Goal: Information Seeking & Learning: Find specific fact

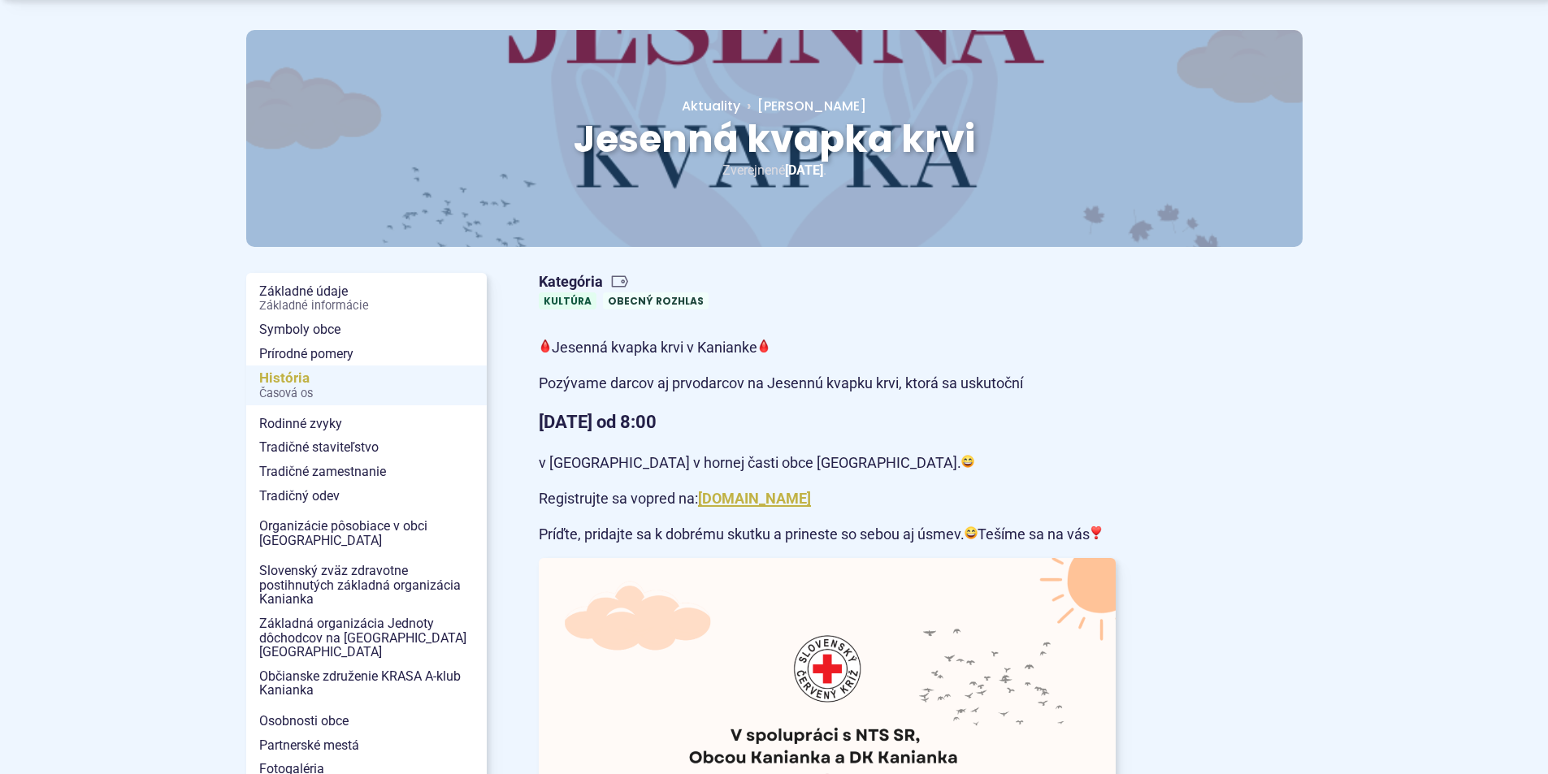
scroll to position [163, 0]
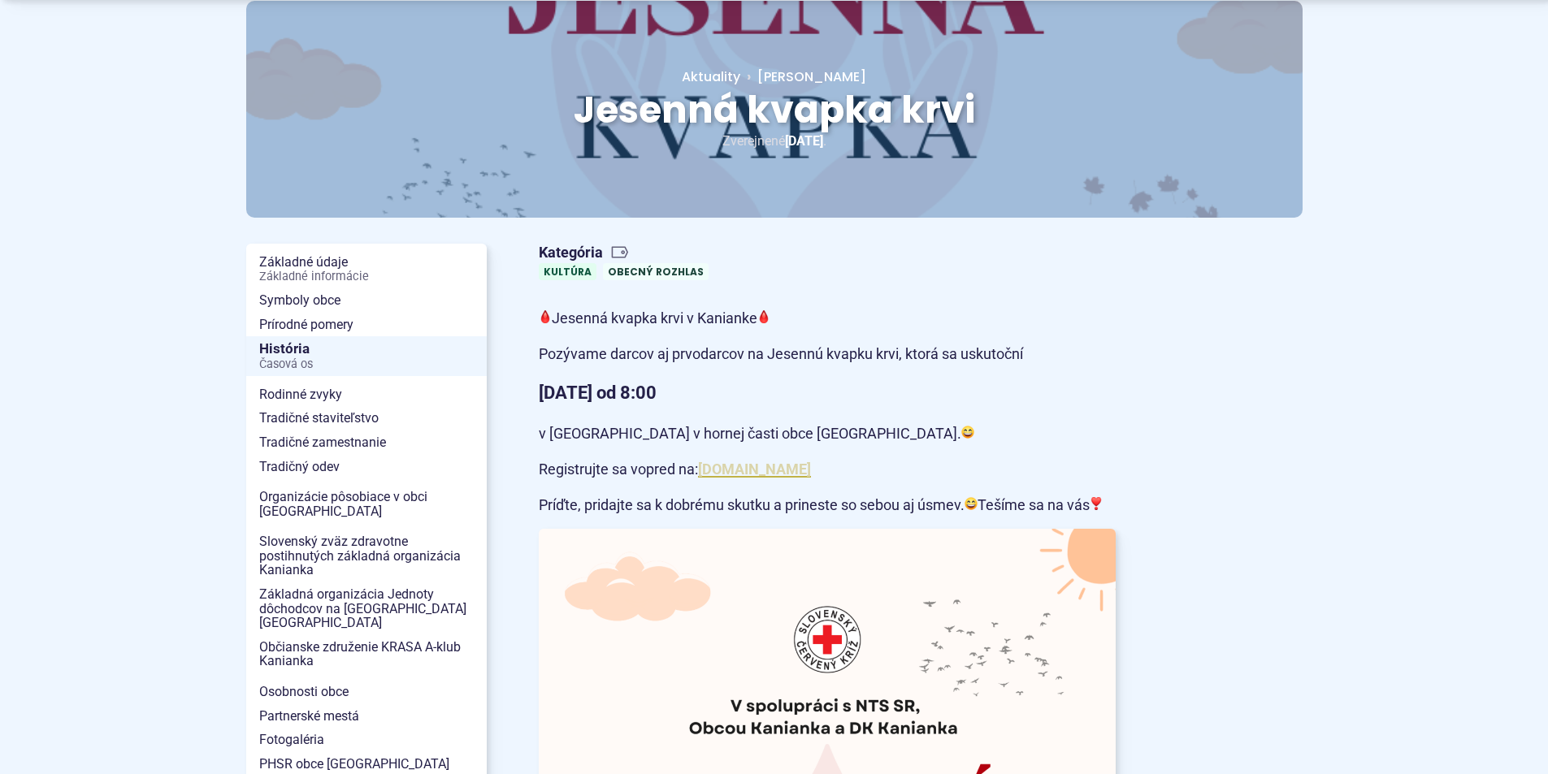
click at [724, 466] on a=AT2K6iipi2RNTThIHO-vMuSUaJT1PZ-SWdp6t1v_bi01J8dEcRRgxdZIF9qh-C8lKo-XiHxfhiuEQdpMxm30mxHI2iqjtgcGtqtlbf5PwHEYuEV0_V4l7nYq0FOUD8D8XXOHrIoBUBoi8ByOTODWyO6z4hJpB0MO9TirBZFt4EF-EHvppFjD5fjBS6RfSkJCEEfqyGgy4GV57wGzfMNF9XJX52-D2iQhWRR3nkNBLNt9sjPgMQ"] "www.sckkanianka.sk" at bounding box center [754, 469] width 113 height 17
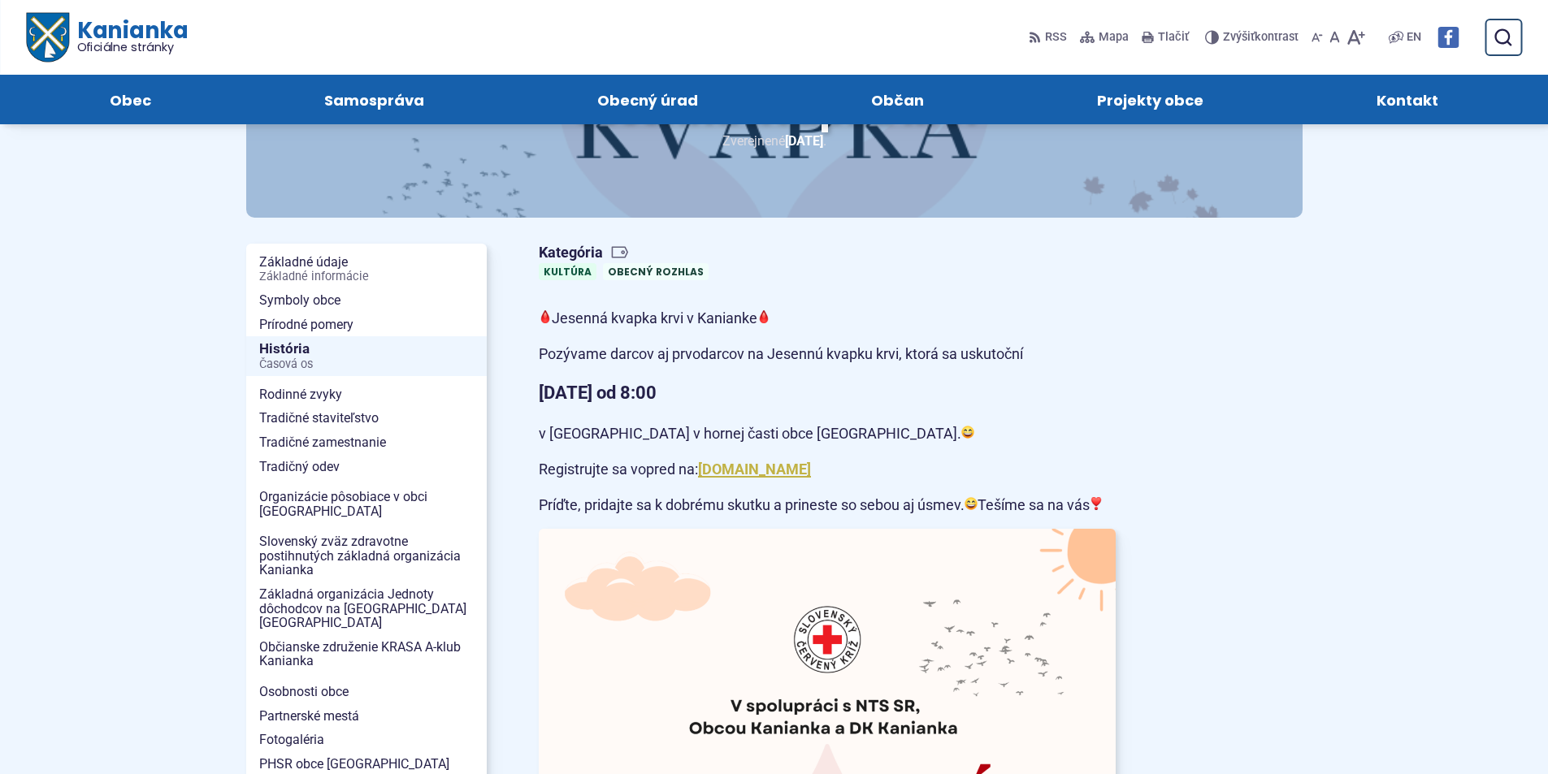
scroll to position [0, 0]
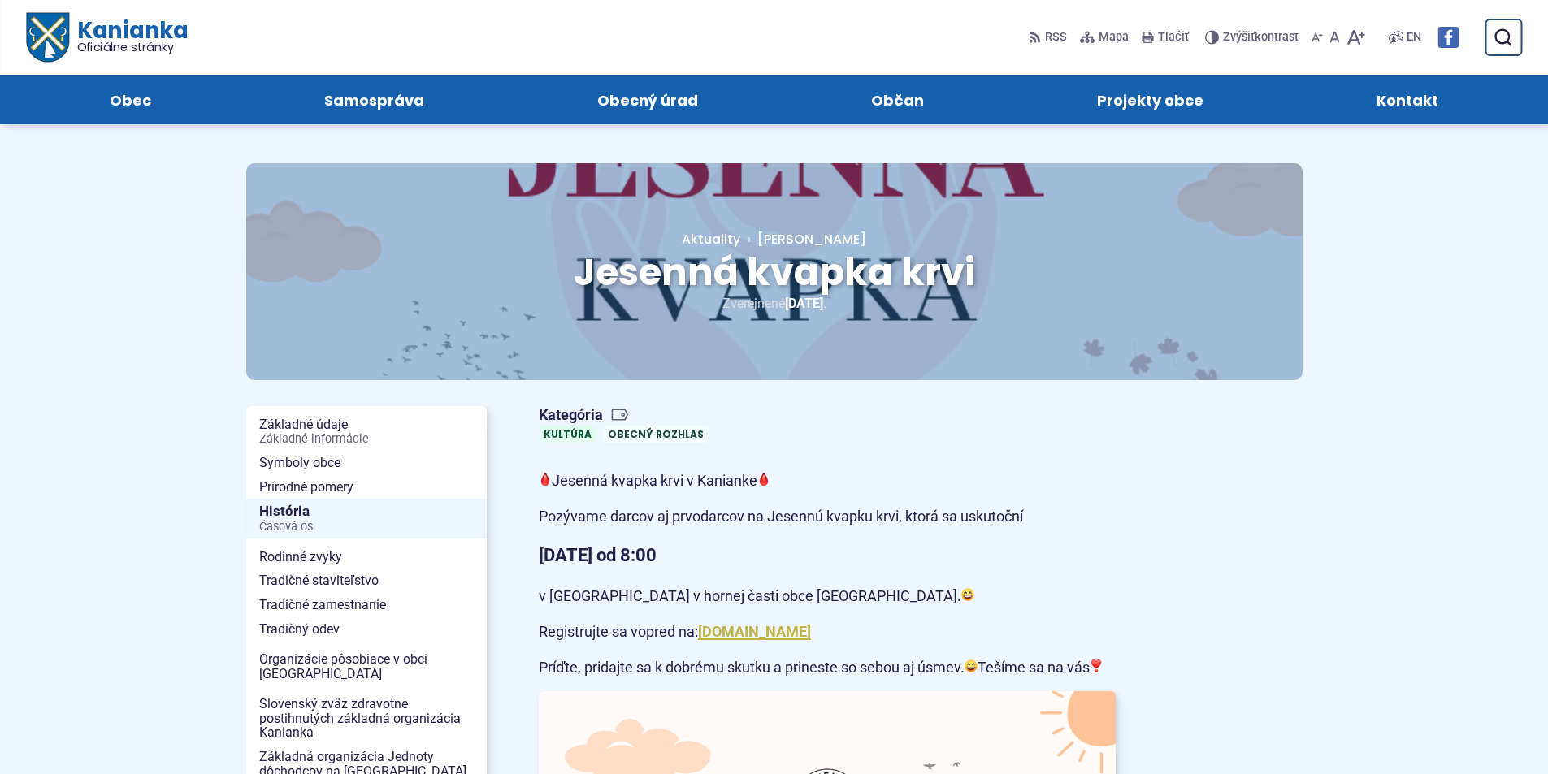
click at [108, 20] on span "Kanianka Oficiálne stránky" at bounding box center [127, 37] width 119 height 34
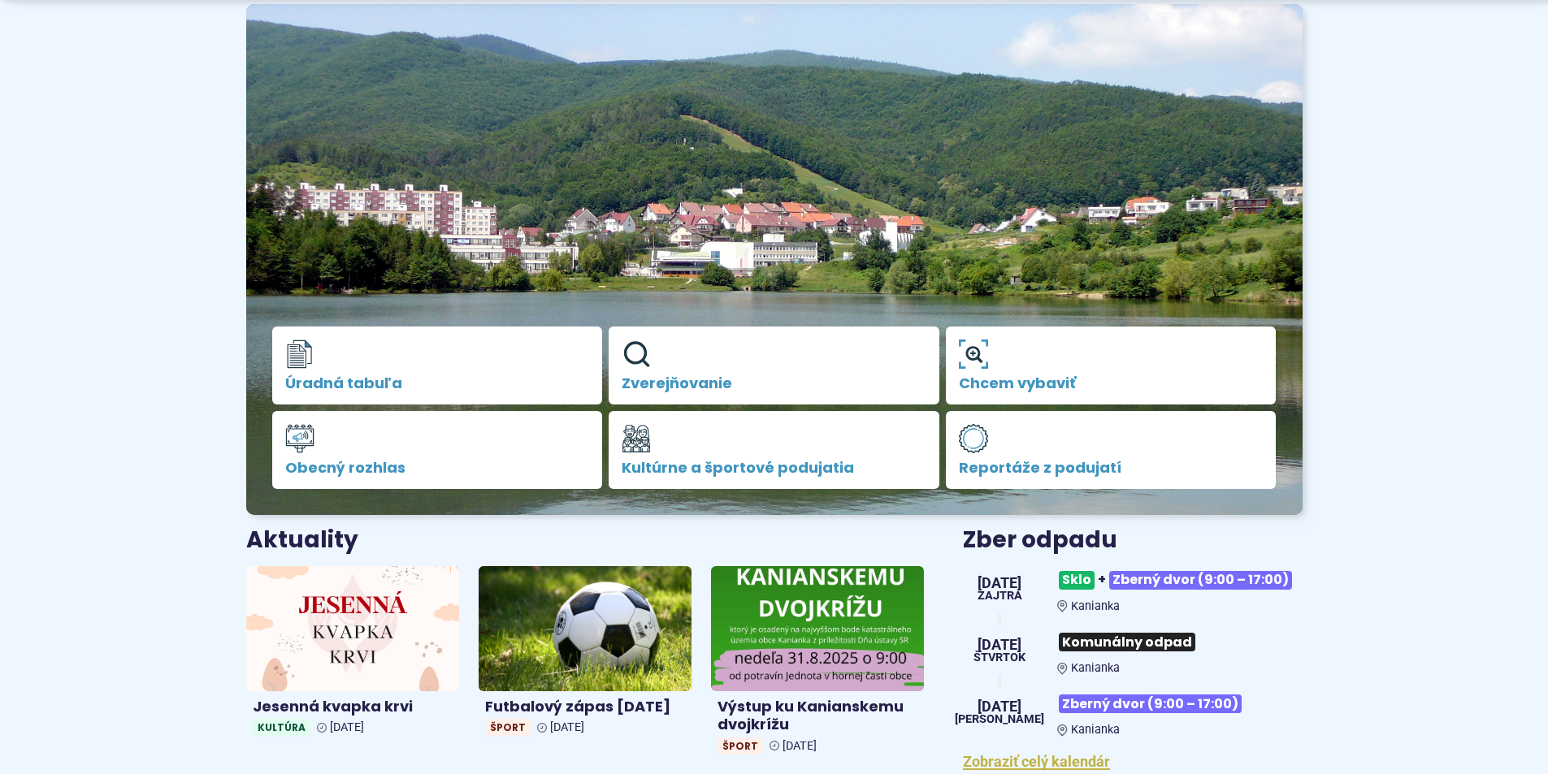
scroll to position [163, 0]
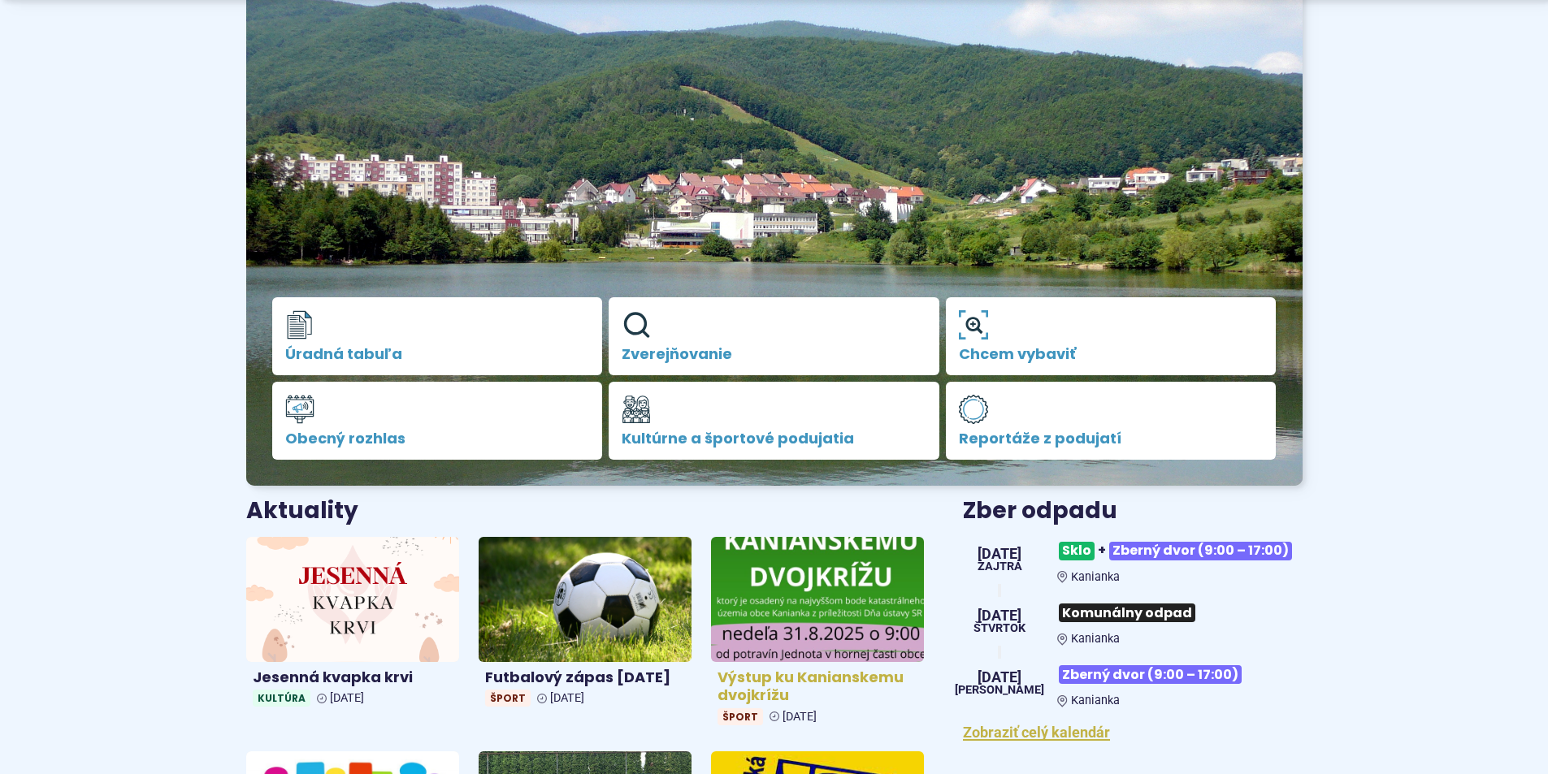
click at [842, 592] on img at bounding box center [817, 599] width 245 height 144
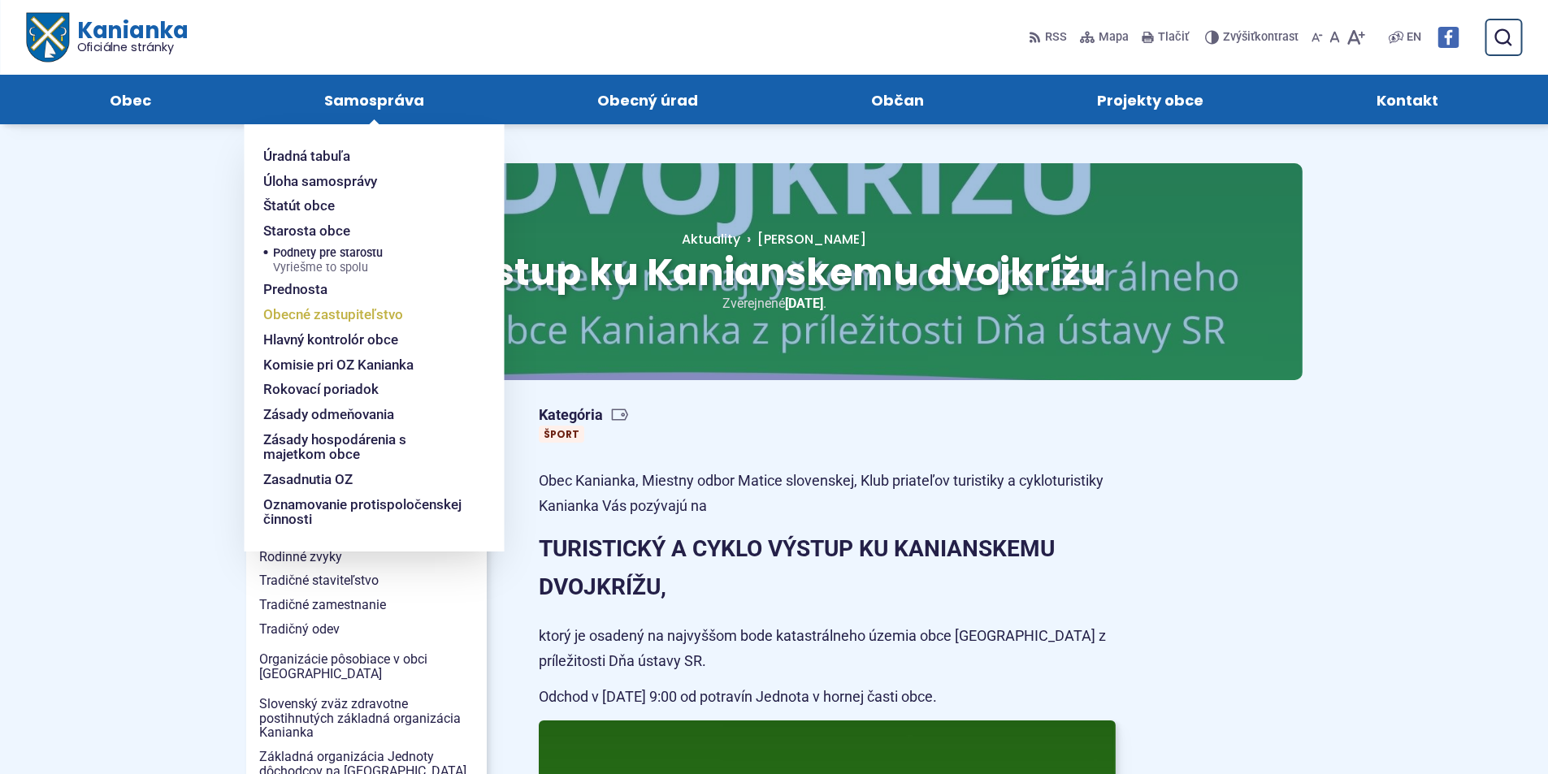
click at [332, 321] on span "Obecné zastupiteľstvo" at bounding box center [333, 314] width 140 height 25
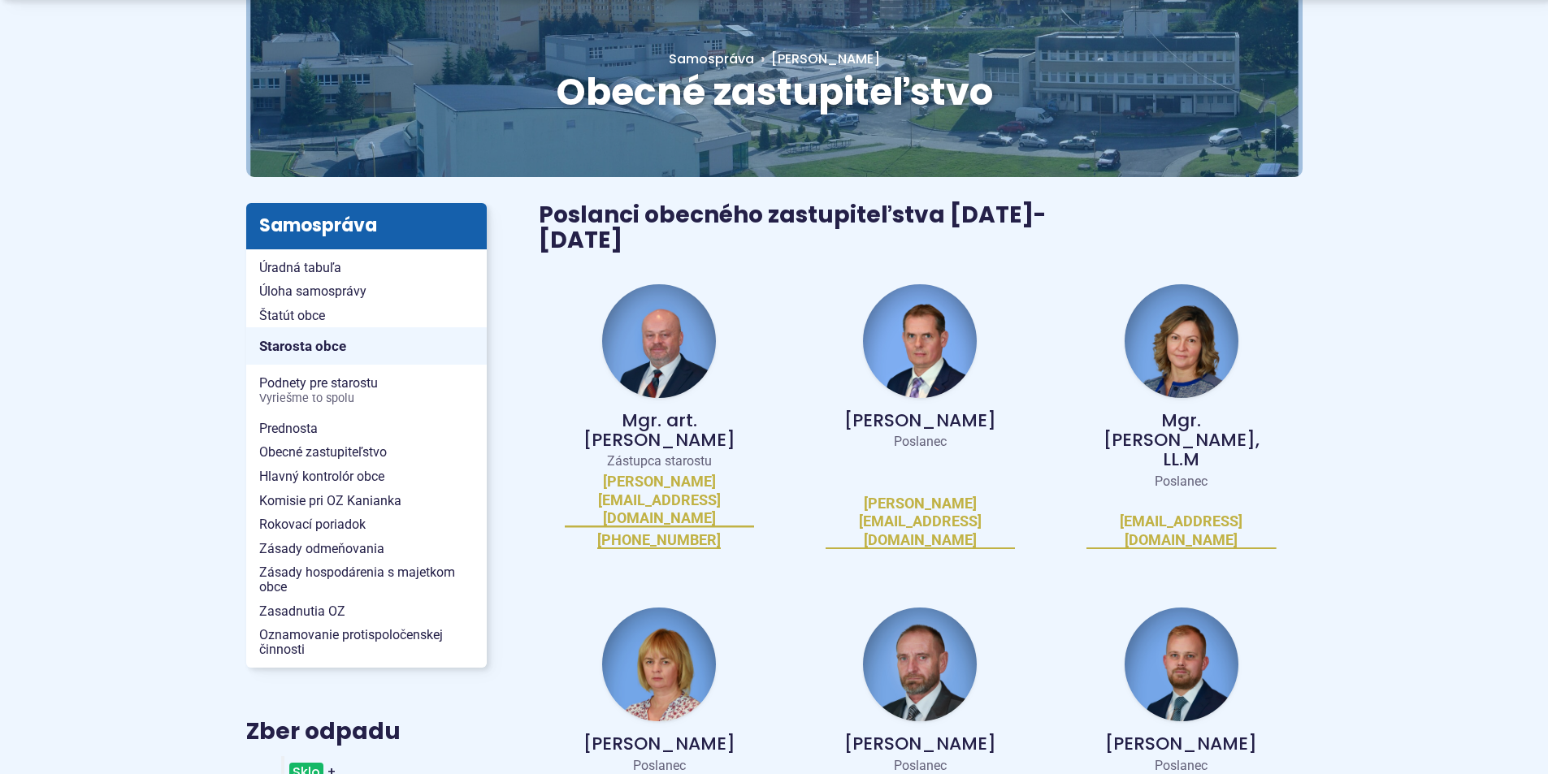
scroll to position [244, 0]
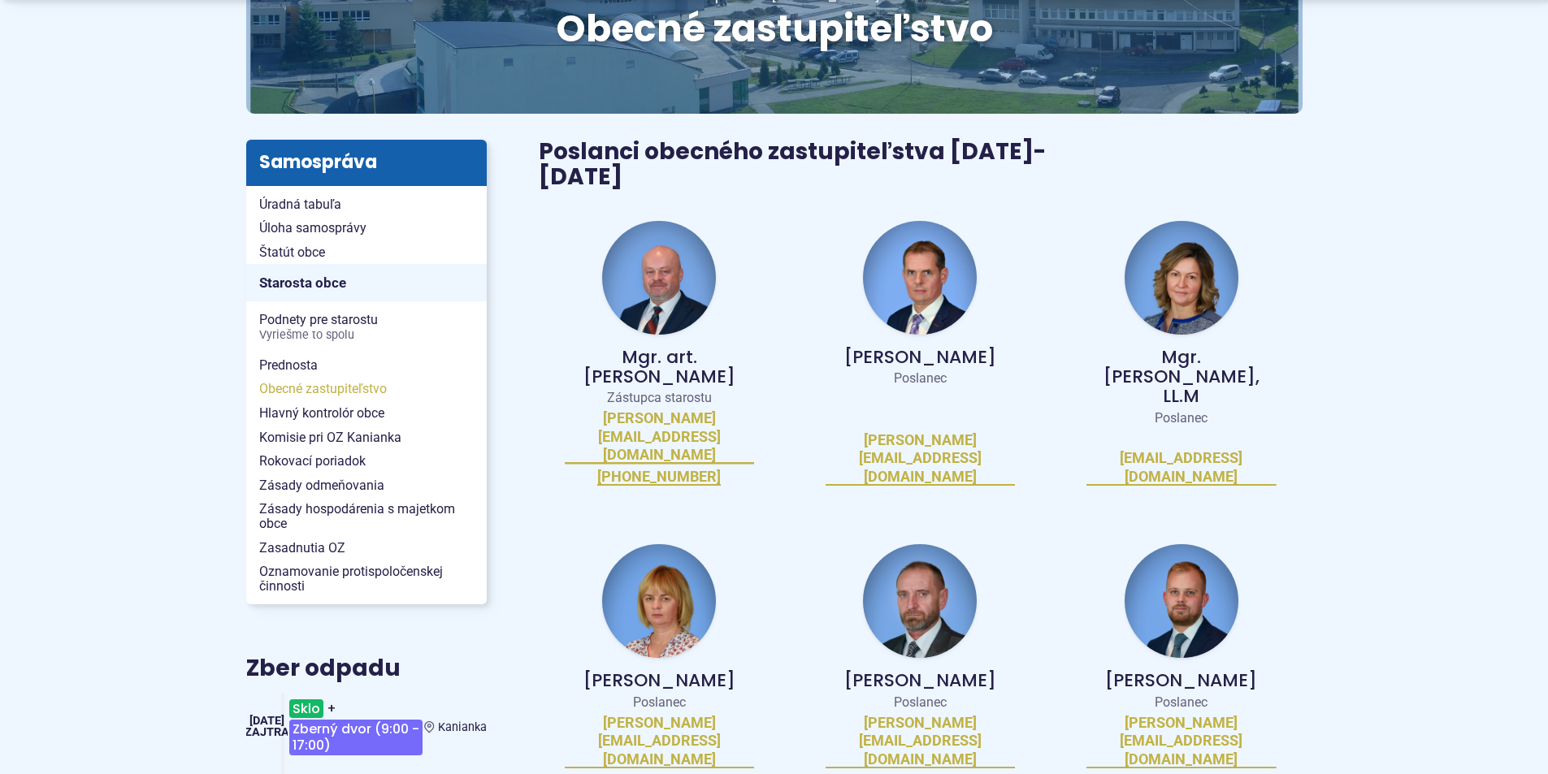
click at [344, 389] on span "Obecné zastupiteľstvo" at bounding box center [366, 389] width 215 height 24
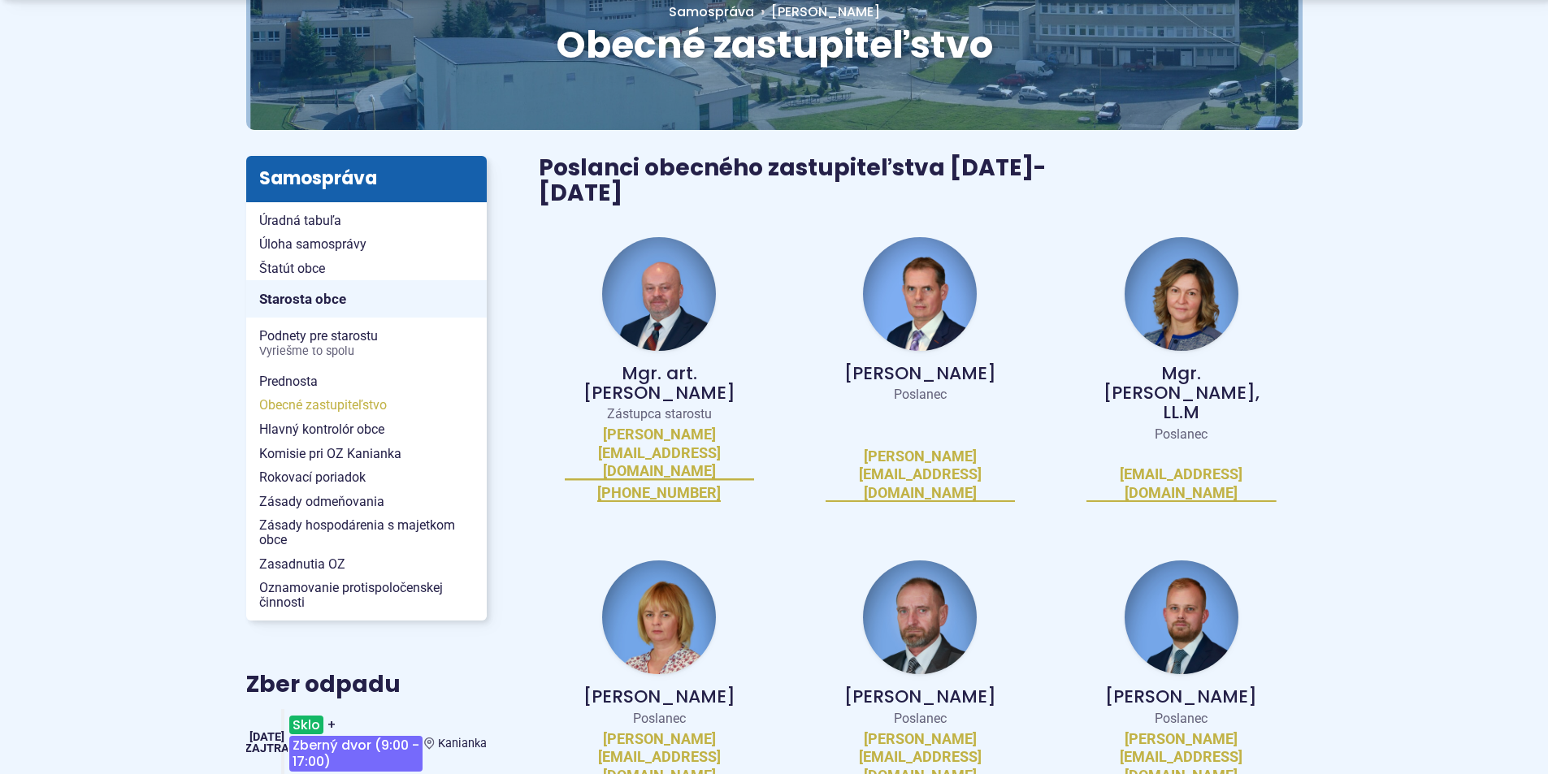
scroll to position [244, 0]
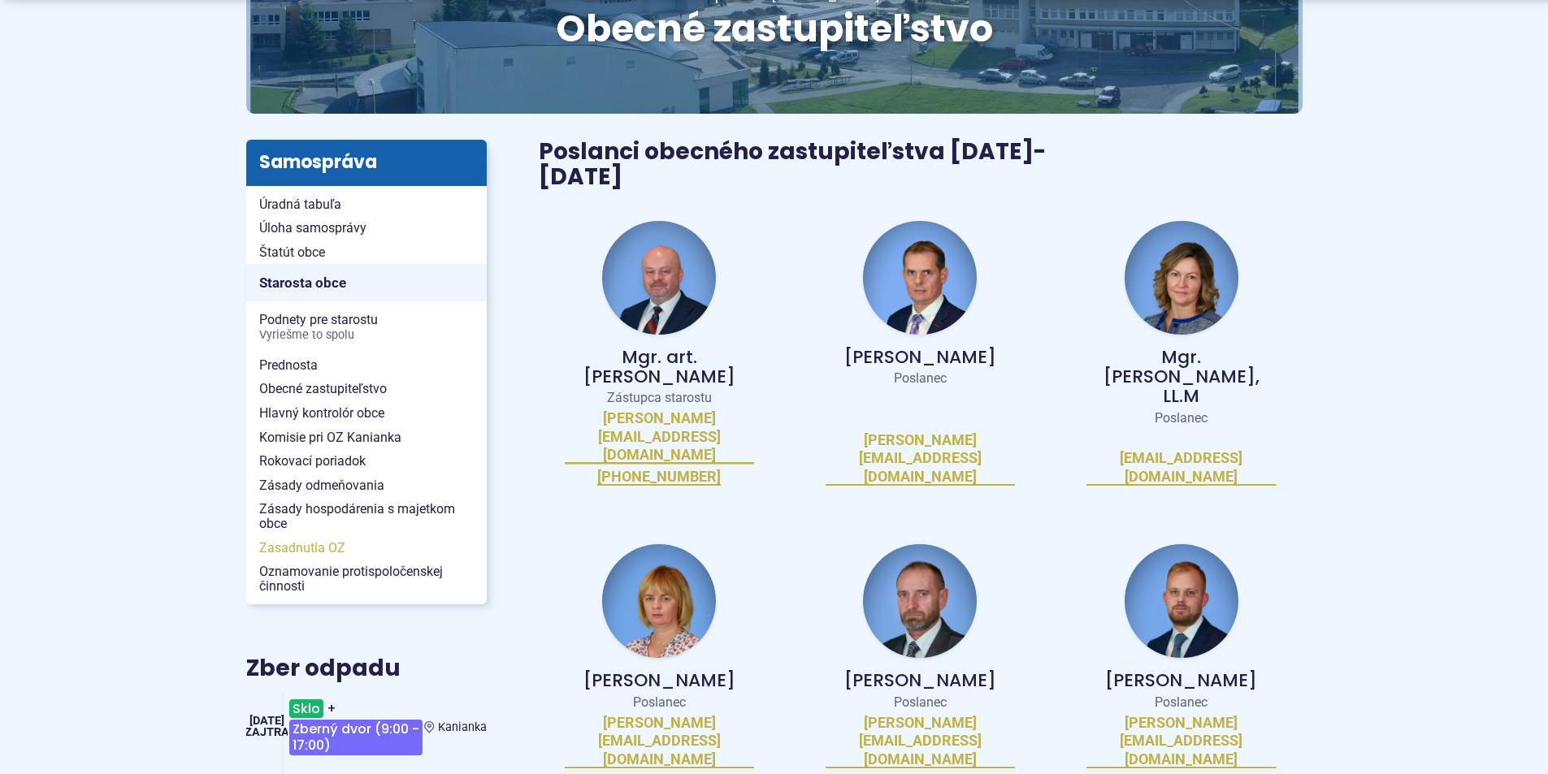
click at [287, 545] on span "Zasadnutia OZ" at bounding box center [366, 548] width 215 height 24
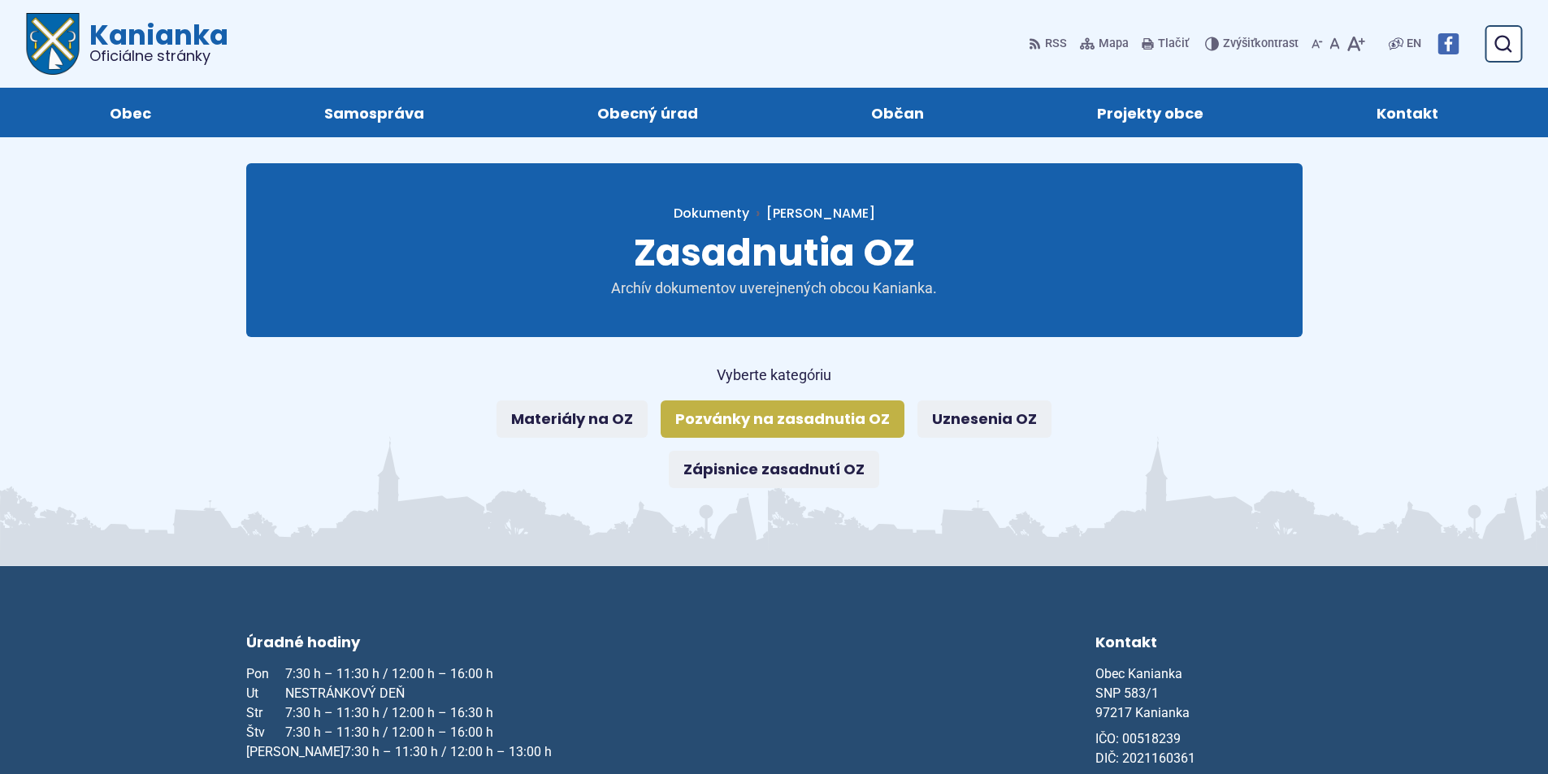
click at [752, 419] on link "Pozvánky na zasadnutia OZ" at bounding box center [783, 419] width 244 height 37
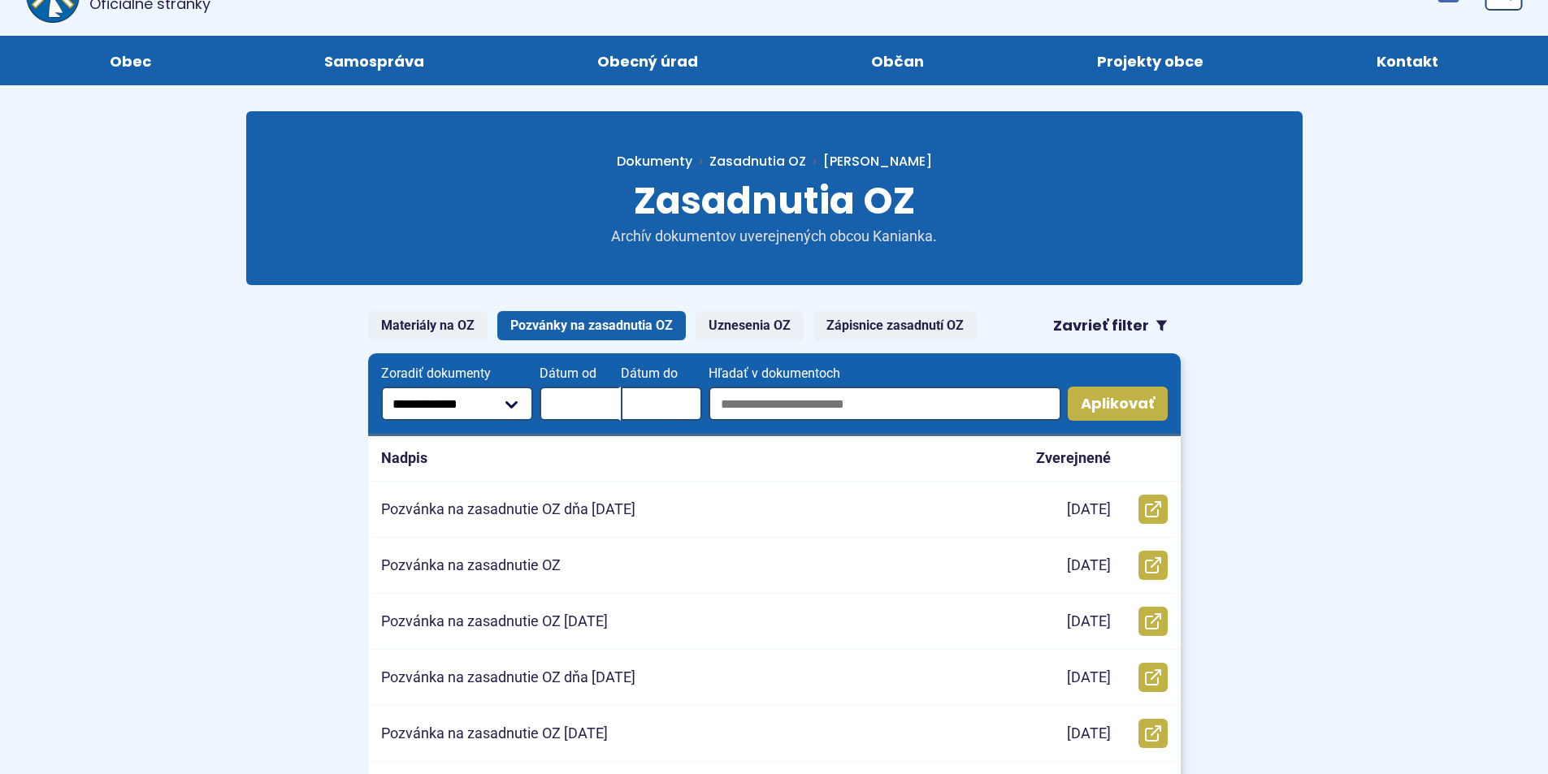
scroll to position [81, 0]
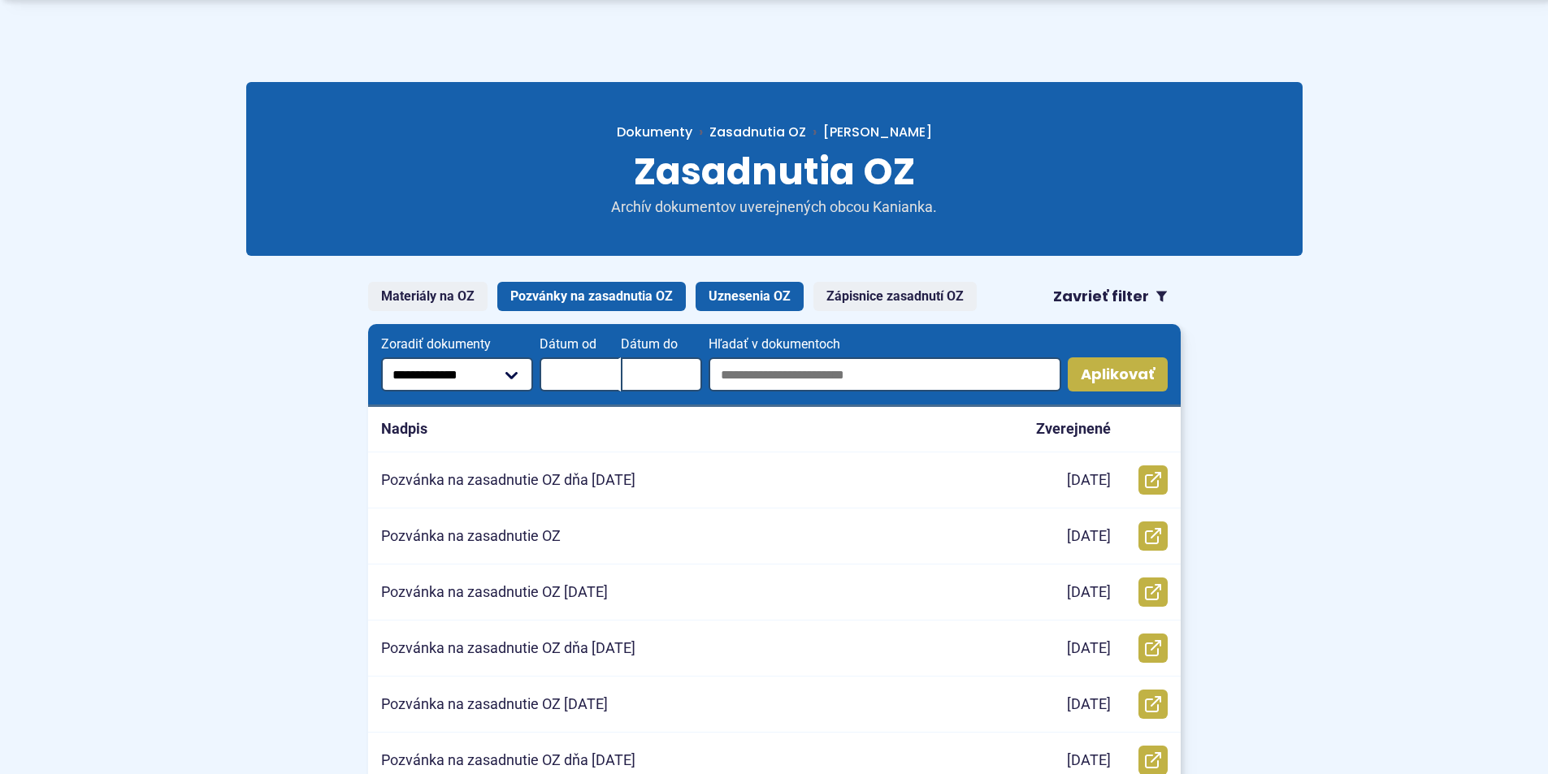
click at [728, 295] on link "Uznesenia OZ" at bounding box center [750, 296] width 108 height 29
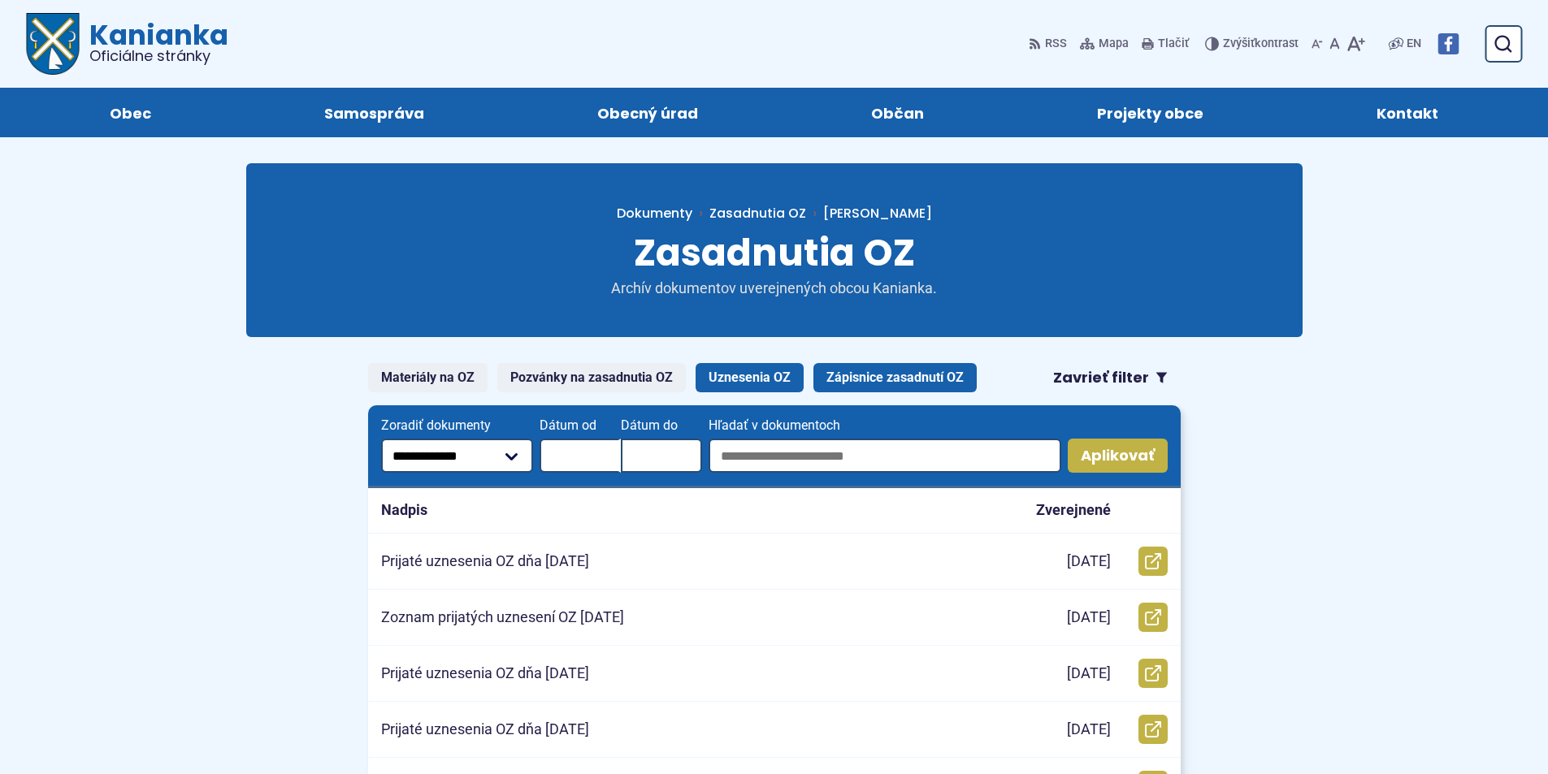
click at [842, 379] on link "Zápisnice zasadnutí OZ" at bounding box center [894, 377] width 163 height 29
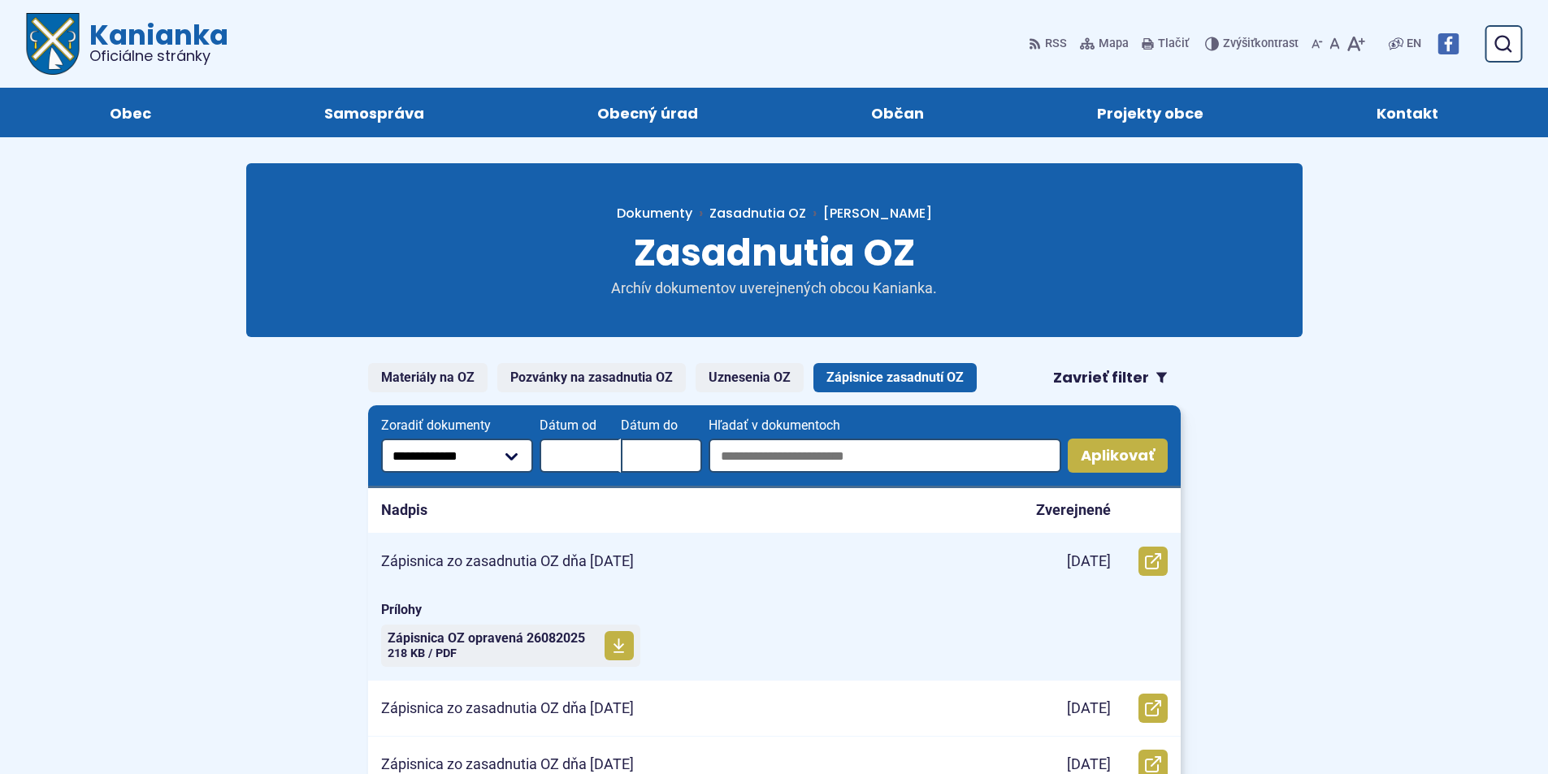
click at [514, 557] on p "Zápisnica zo zasadnutia OZ dňa [DATE]" at bounding box center [507, 562] width 253 height 19
click at [546, 641] on span "Zápisnica OZ opravená 26082025" at bounding box center [486, 638] width 197 height 13
